Goal: Information Seeking & Learning: Find specific page/section

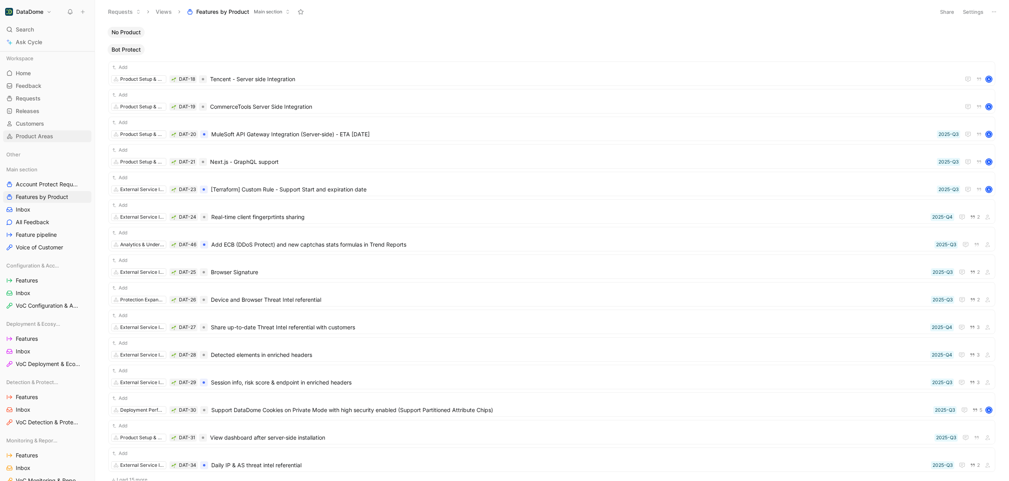
scroll to position [2, 0]
click at [30, 29] on span "Search" at bounding box center [25, 29] width 18 height 9
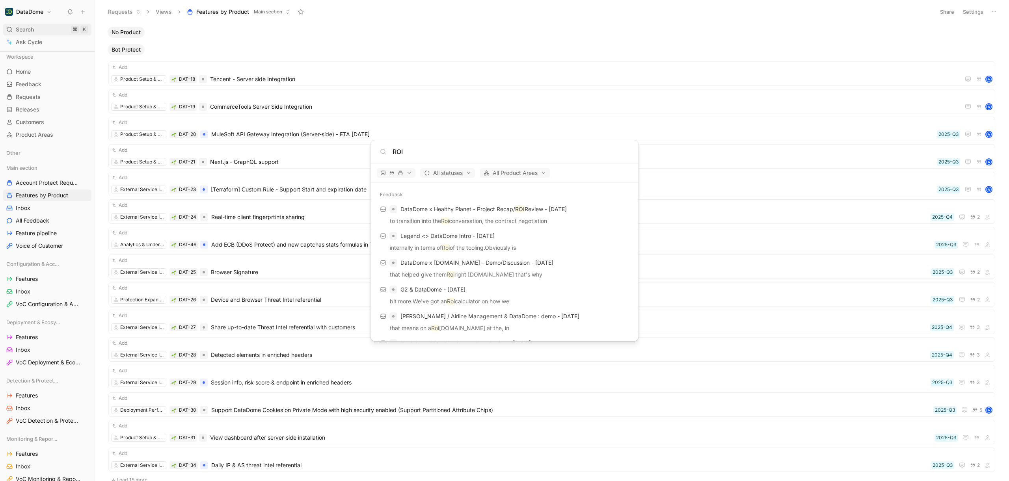
type input "ROI"
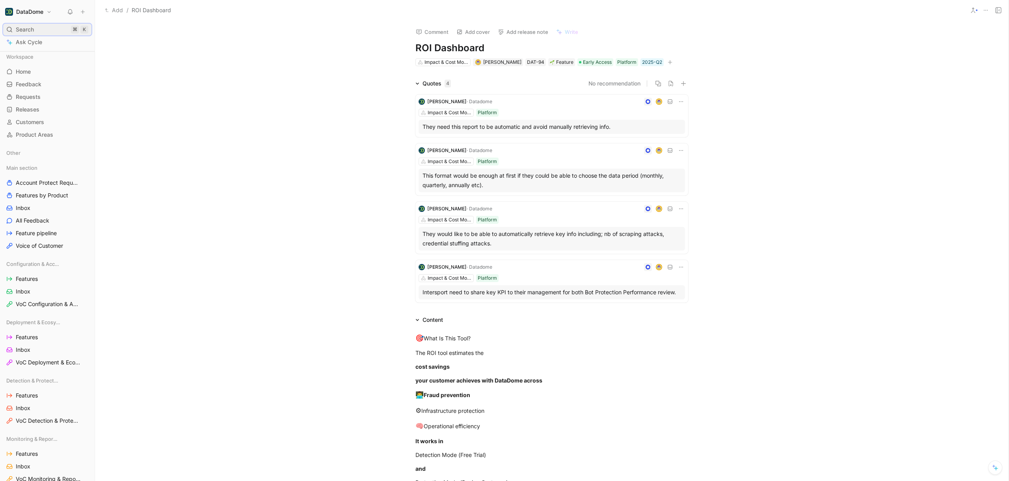
click at [59, 33] on div "Search ⌘ K" at bounding box center [47, 30] width 88 height 12
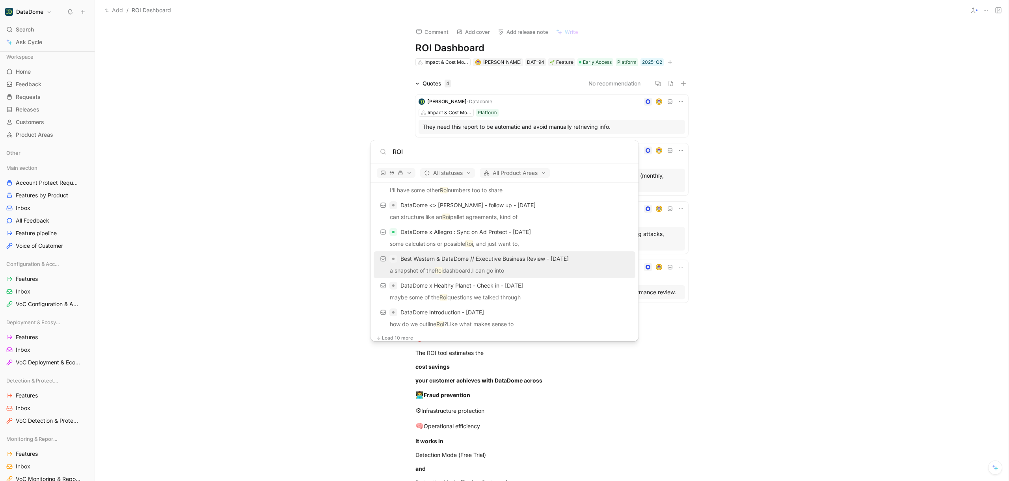
scroll to position [439, 0]
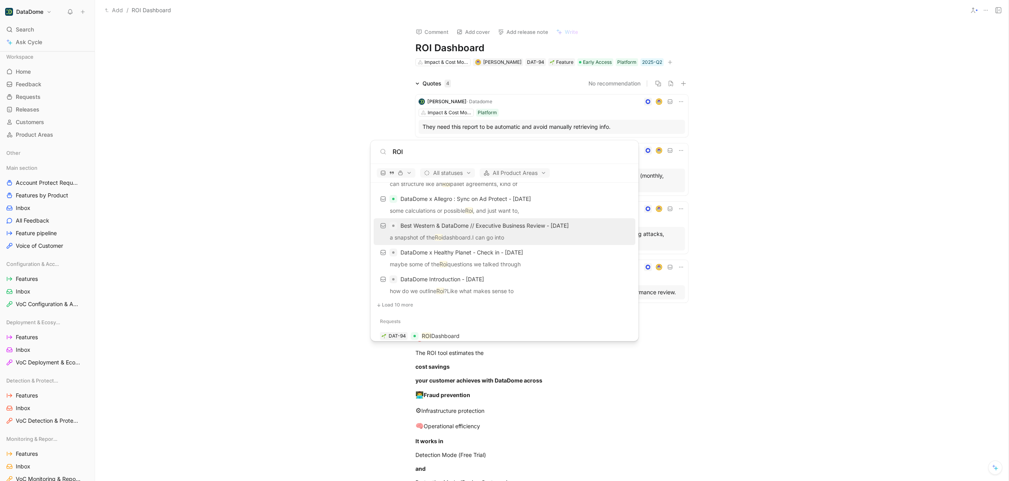
type input "ROI"
click at [531, 234] on p "a snapshot of the Roi dashboard.I can go into" at bounding box center [504, 239] width 257 height 12
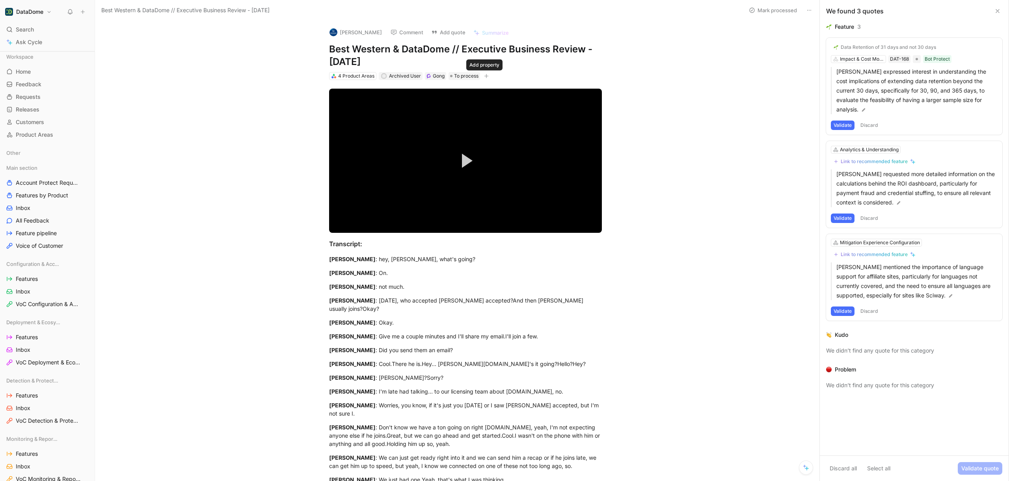
click at [487, 78] on button "button" at bounding box center [486, 76] width 8 height 8
click at [811, 7] on icon at bounding box center [809, 10] width 6 height 6
click at [829, 24] on div "Copy link" at bounding box center [852, 26] width 69 height 9
